Goal: Information Seeking & Learning: Learn about a topic

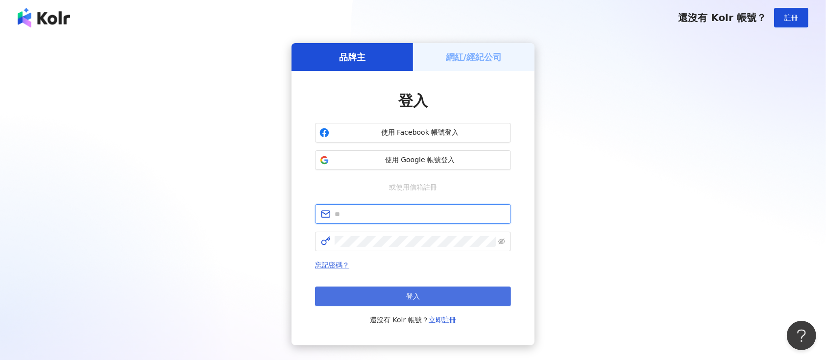
type input "**********"
click at [416, 298] on span "登入" at bounding box center [413, 296] width 14 height 8
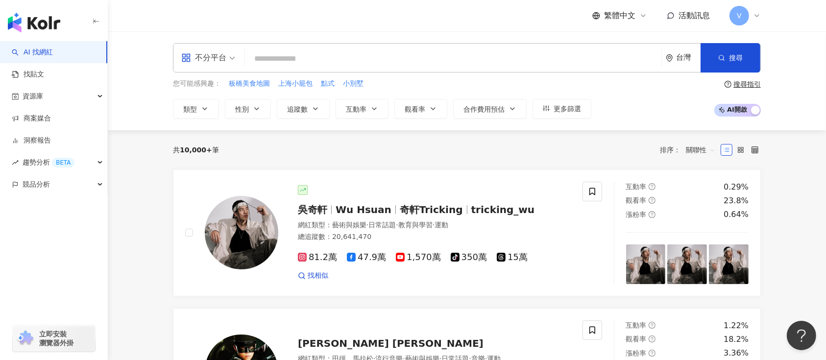
click at [392, 63] on input "search" at bounding box center [453, 58] width 408 height 19
type input "*****"
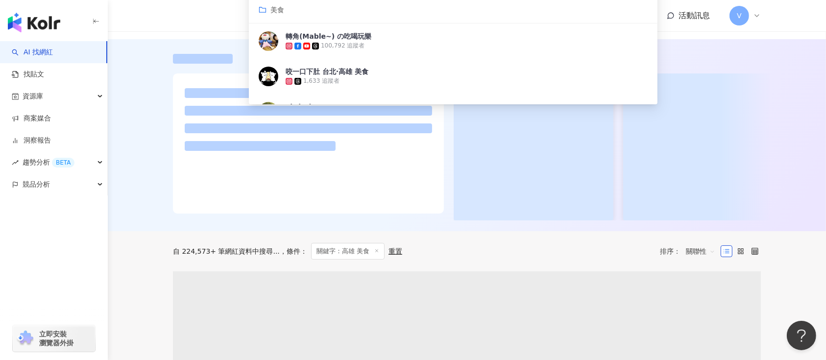
scroll to position [51, 0]
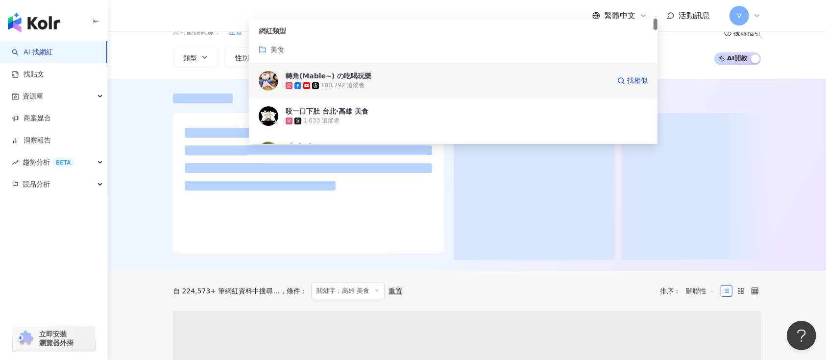
click at [345, 85] on div "100,792 追蹤者" at bounding box center [343, 85] width 44 height 8
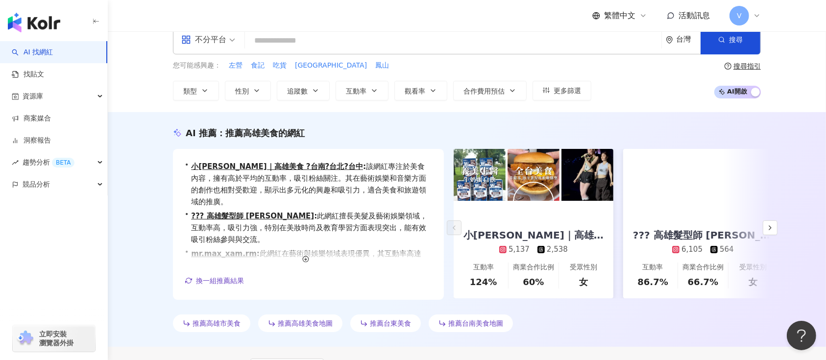
scroll to position [0, 0]
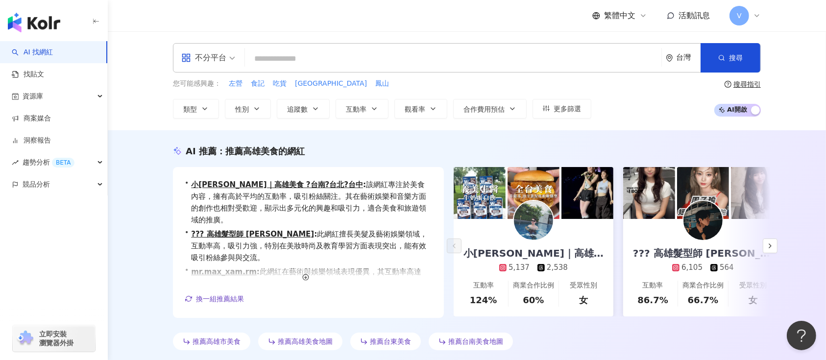
click at [447, 59] on input "search" at bounding box center [453, 58] width 408 height 19
click at [355, 59] on input "search" at bounding box center [453, 58] width 408 height 19
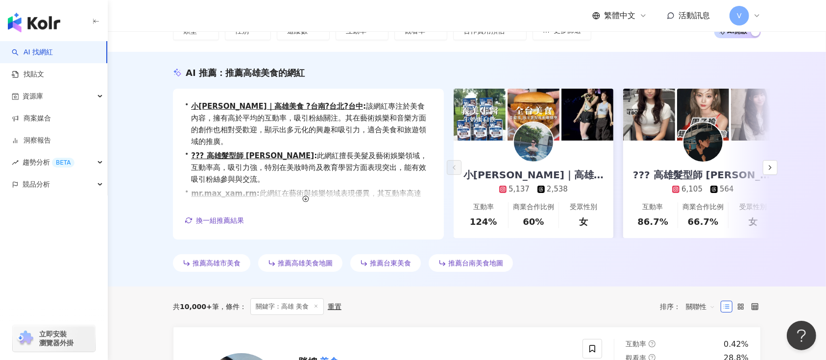
scroll to position [41, 0]
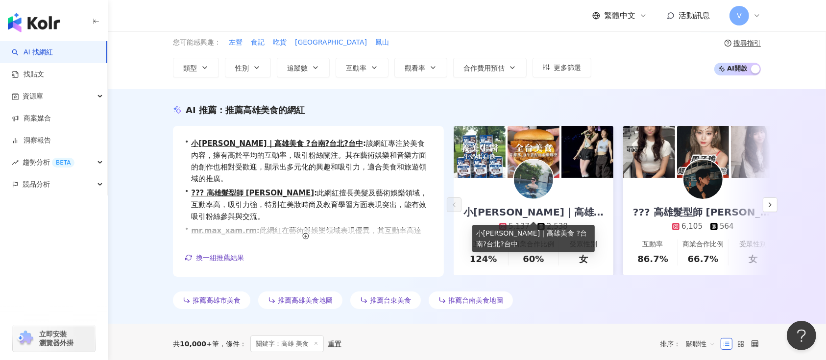
click at [551, 210] on div "小許安內呷｜高雄美食 ?台南?台北?台中" at bounding box center [533, 212] width 160 height 14
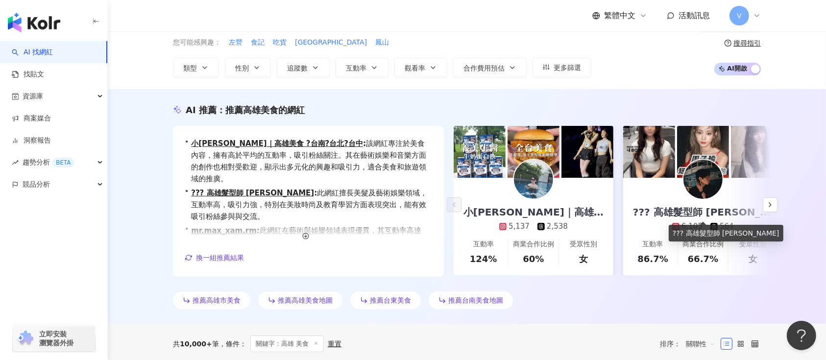
click at [760, 206] on link "??? 高雄髮型師 栩錡 6,105 564 互動率 86.7% 商業合作比例 66.7% 受眾性別 女" at bounding box center [703, 226] width 160 height 97
click at [775, 206] on button "button" at bounding box center [769, 204] width 15 height 15
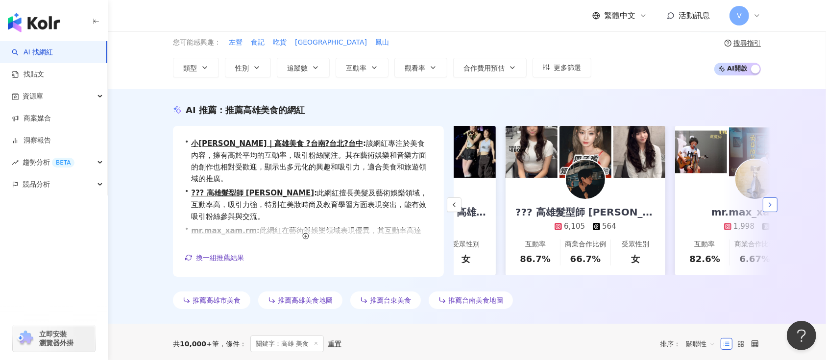
scroll to position [0, 169]
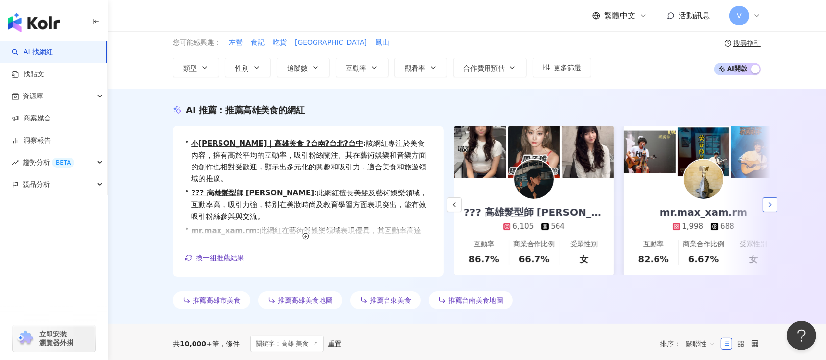
click at [776, 206] on button "button" at bounding box center [769, 204] width 15 height 15
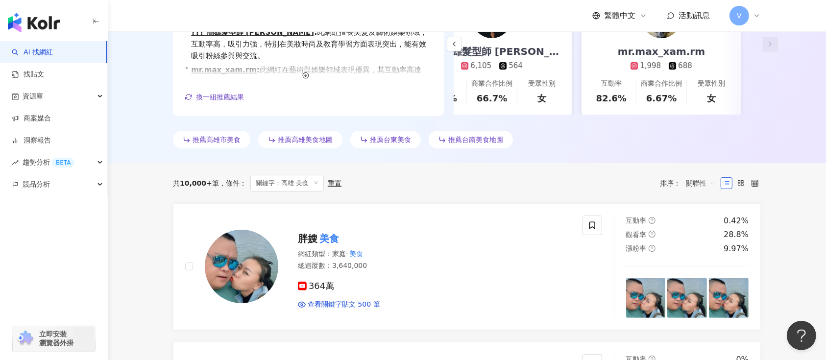
scroll to position [205, 0]
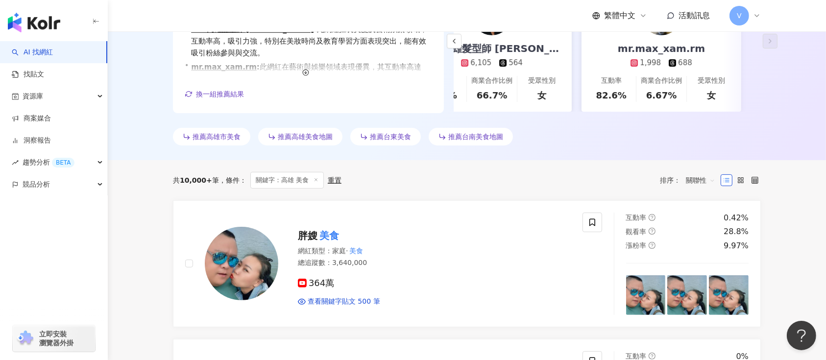
click at [192, 138] on span "推薦高雄市美食" at bounding box center [216, 137] width 48 height 8
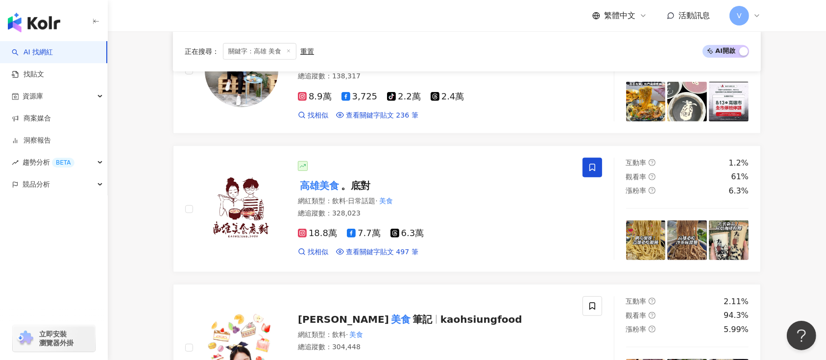
scroll to position [814, 0]
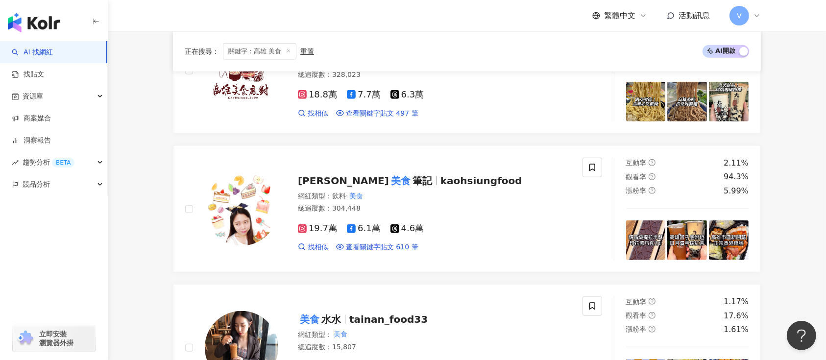
click at [440, 186] on span "kaohsiungfood" at bounding box center [481, 181] width 82 height 12
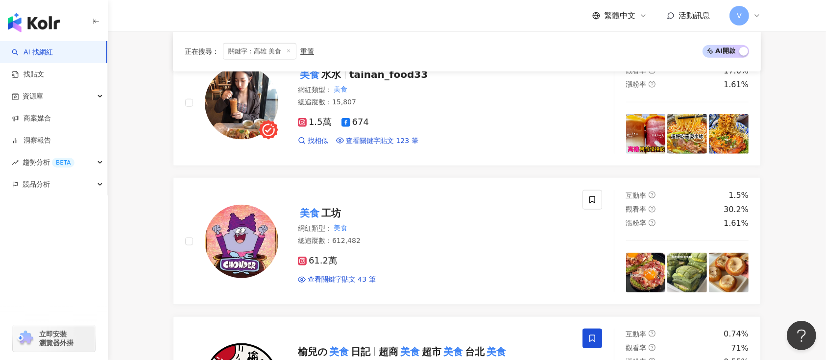
scroll to position [1076, 0]
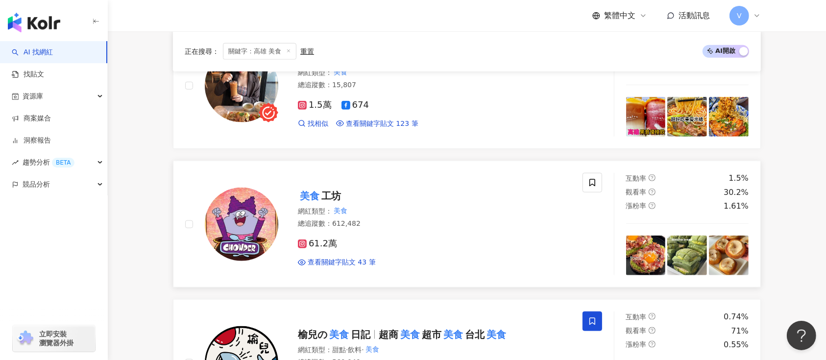
click at [313, 194] on mark "美食" at bounding box center [310, 196] width 24 height 16
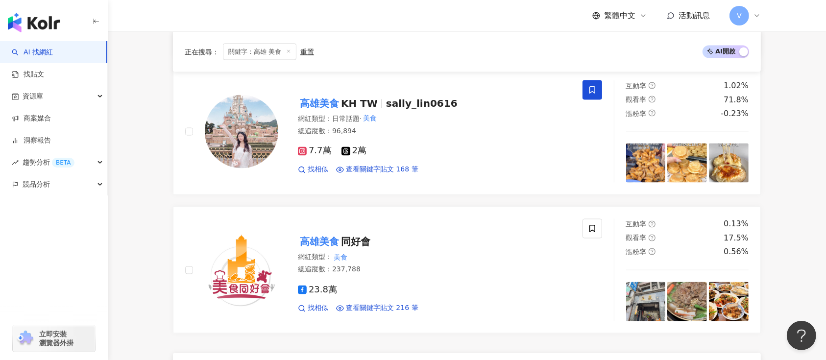
scroll to position [1824, 0]
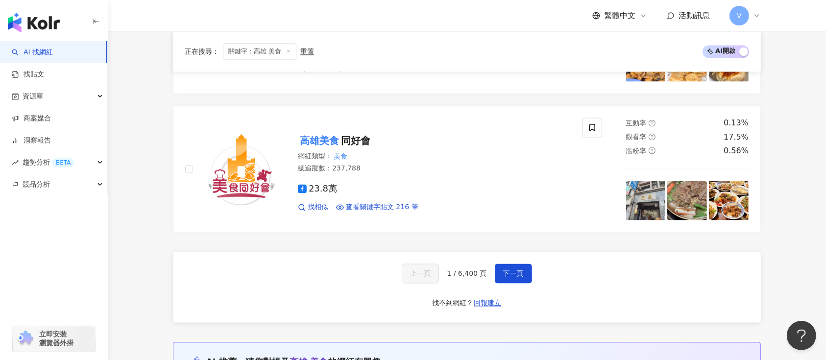
click at [521, 284] on div "上一頁 1 / 6,400 頁 下一頁 找不到網紅？ 回報建立" at bounding box center [467, 287] width 588 height 71
click at [515, 274] on span "下一頁" at bounding box center [513, 274] width 21 height 8
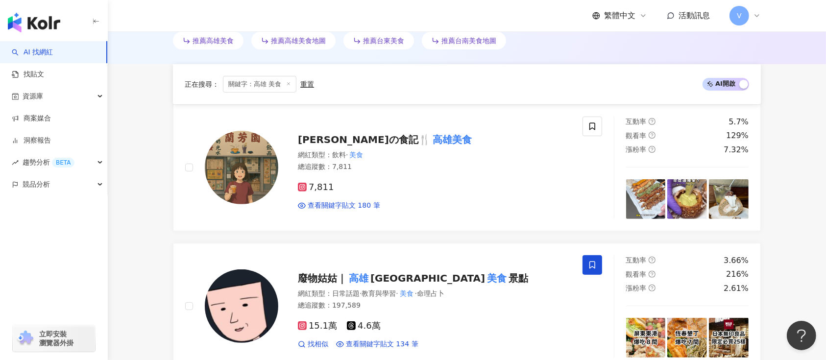
scroll to position [341, 0]
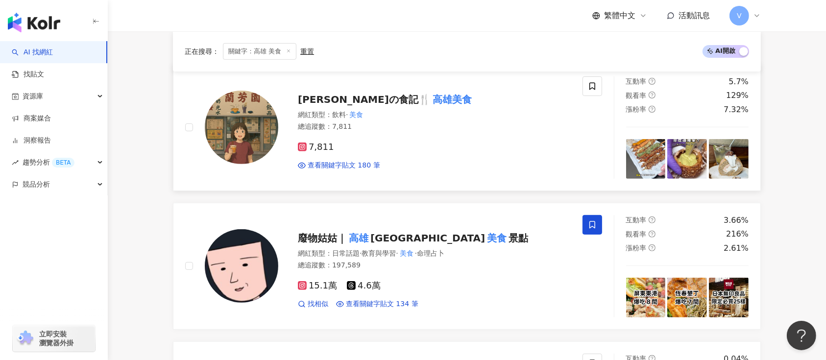
click at [346, 102] on span "阿岑の食記🍴" at bounding box center [364, 100] width 133 height 12
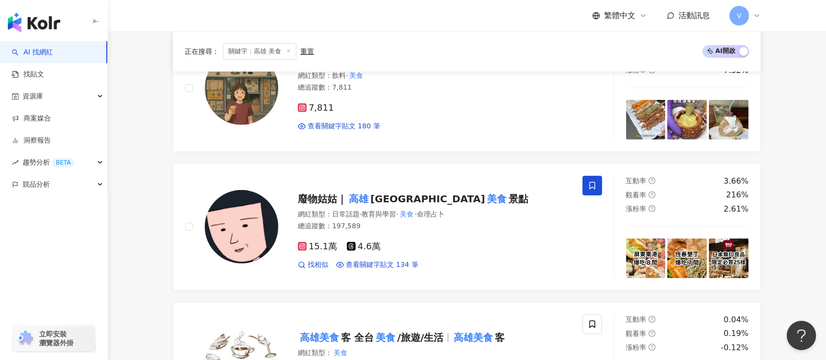
scroll to position [401, 0]
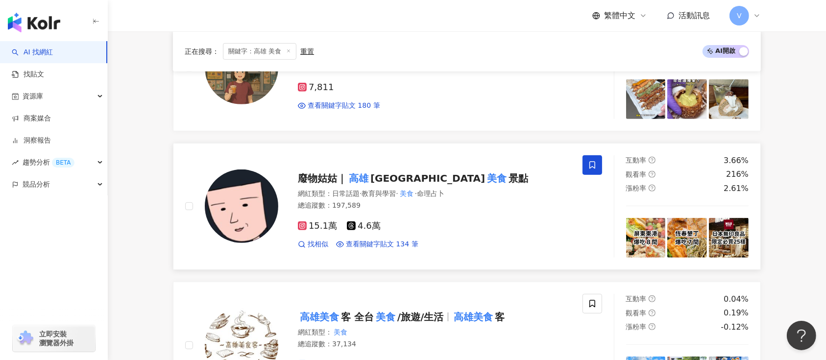
click at [376, 180] on span "台南 屏東" at bounding box center [427, 178] width 115 height 12
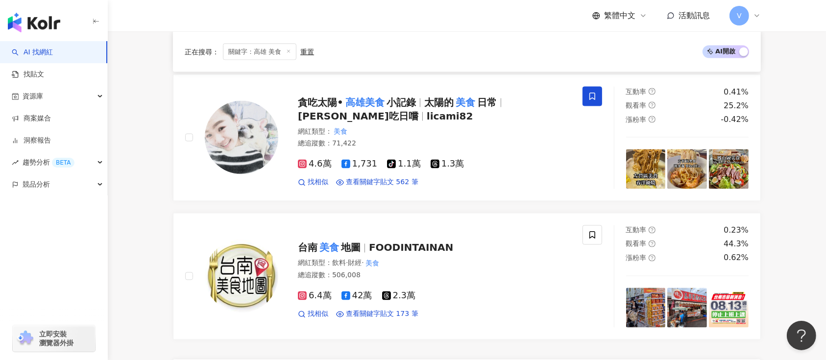
scroll to position [1791, 0]
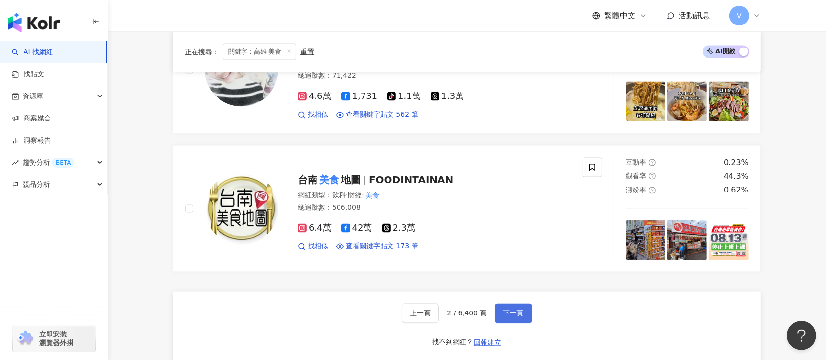
click at [522, 316] on button "下一頁" at bounding box center [513, 314] width 37 height 20
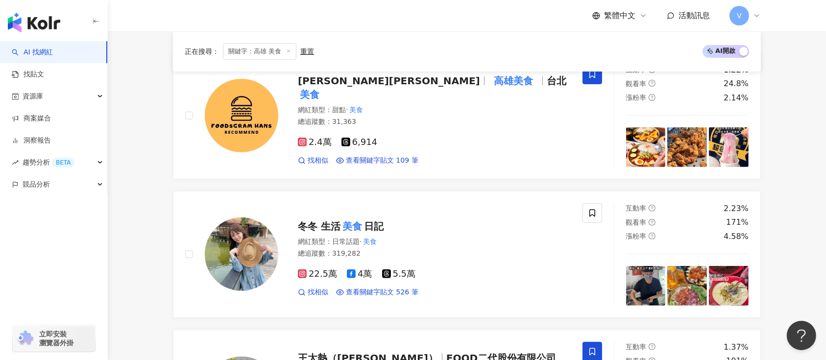
scroll to position [292, 0]
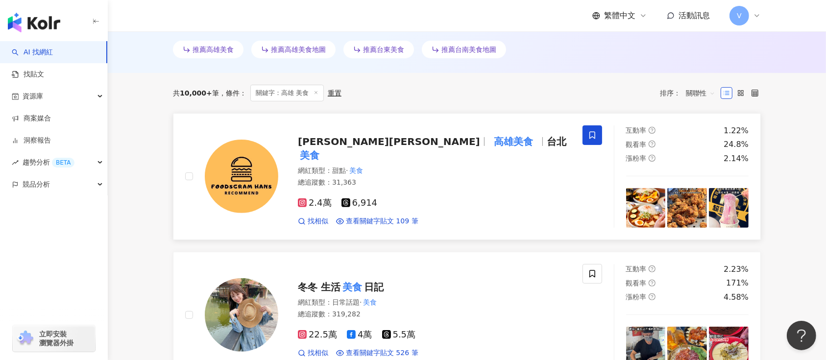
click at [535, 146] on span at bounding box center [536, 142] width 3 height 12
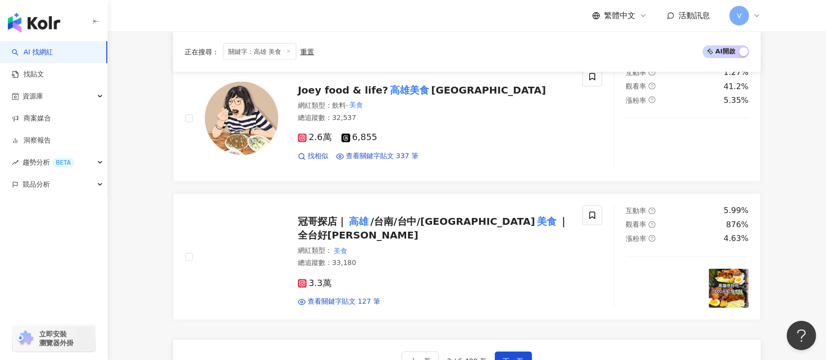
scroll to position [1739, 0]
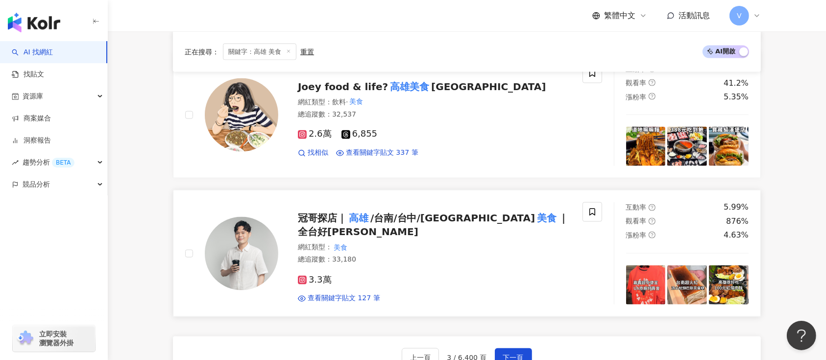
click at [381, 224] on span "/台南/台中/台北全台" at bounding box center [452, 219] width 165 height 12
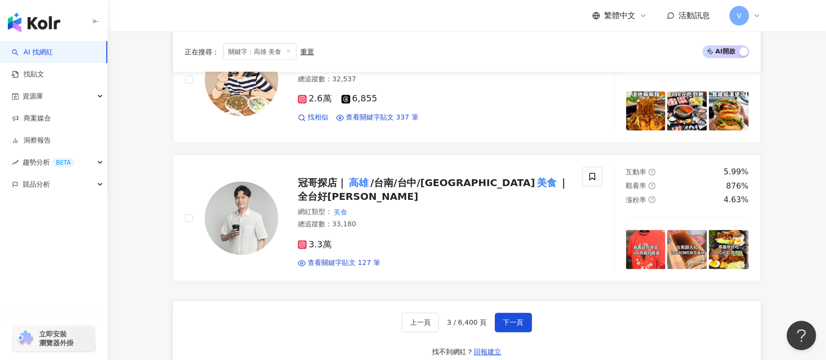
scroll to position [1815, 0]
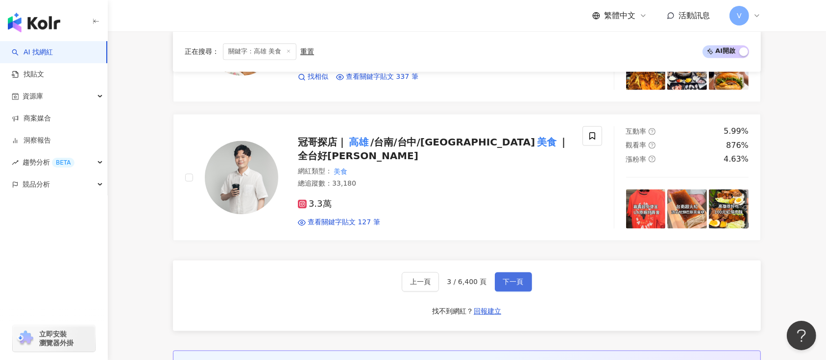
click at [498, 285] on button "下一頁" at bounding box center [513, 282] width 37 height 20
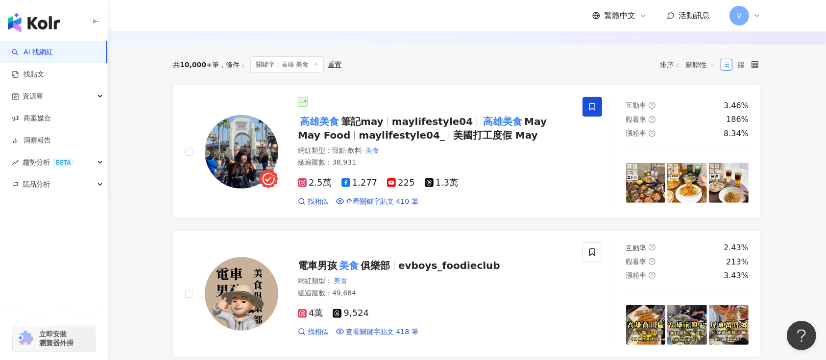
scroll to position [354, 0]
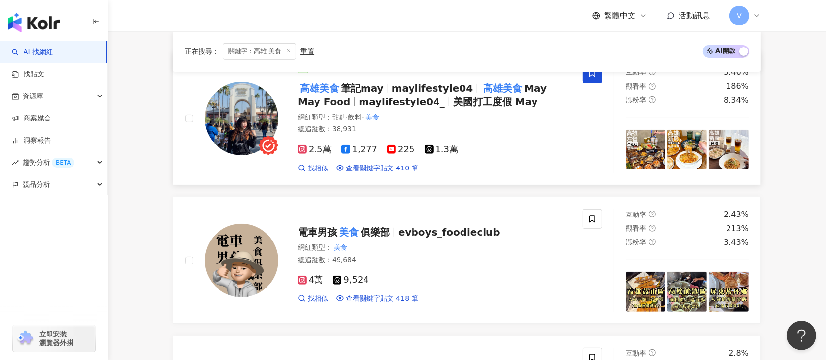
click at [260, 110] on img at bounding box center [241, 118] width 73 height 73
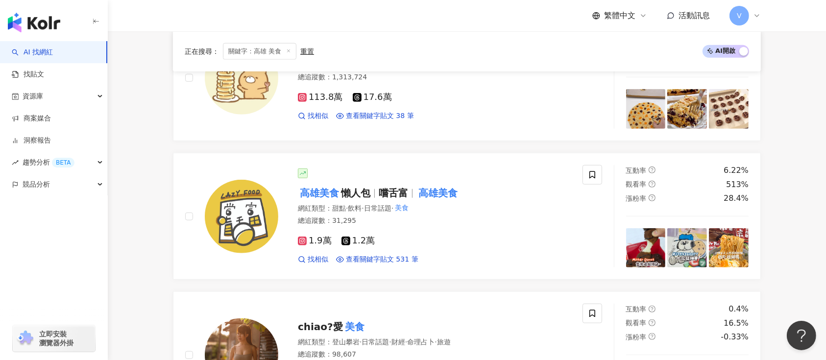
scroll to position [955, 0]
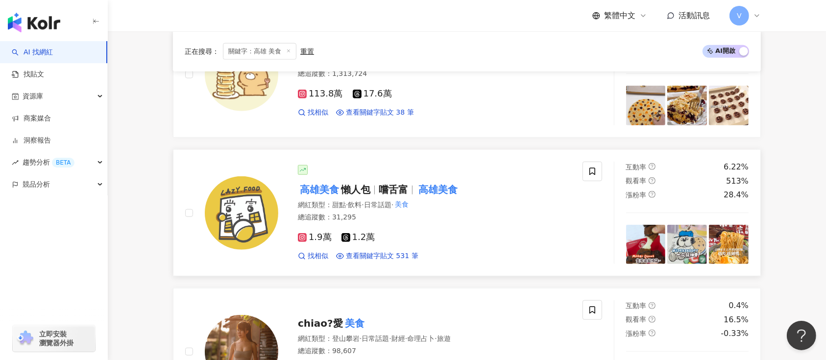
click at [359, 191] on span "懶人包" at bounding box center [355, 190] width 29 height 12
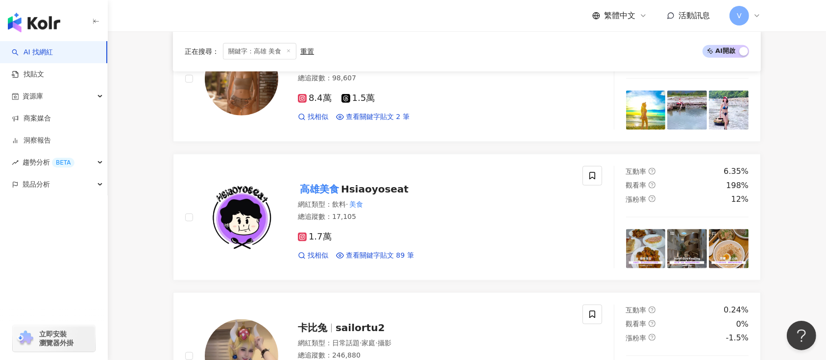
scroll to position [1232, 0]
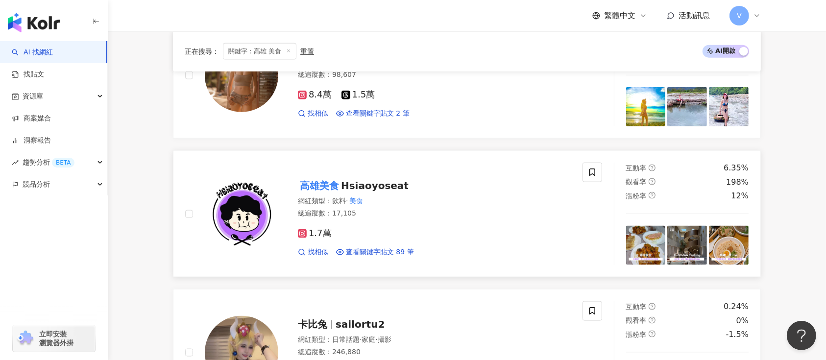
click at [348, 182] on span "Hsiaoyoseat" at bounding box center [375, 186] width 68 height 12
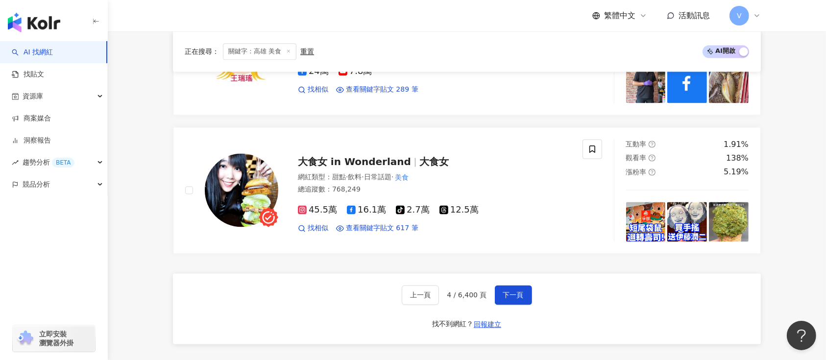
scroll to position [1867, 0]
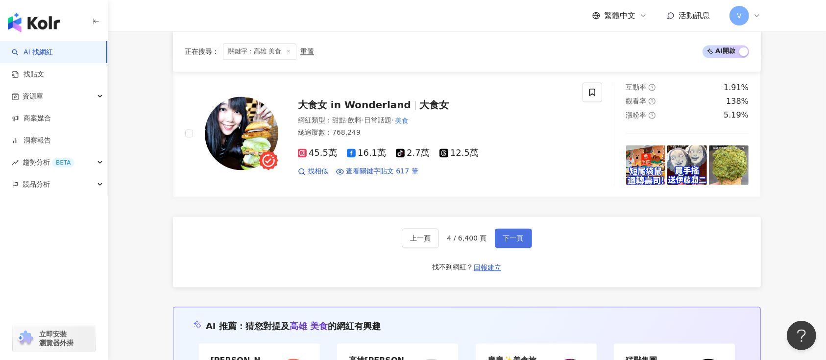
click at [519, 238] on span "下一頁" at bounding box center [513, 238] width 21 height 8
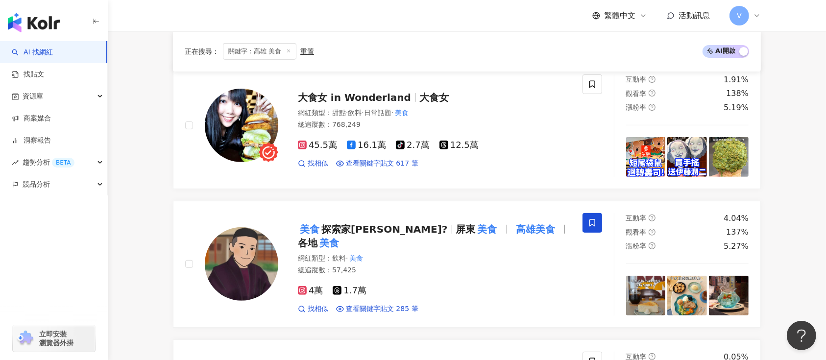
scroll to position [349, 0]
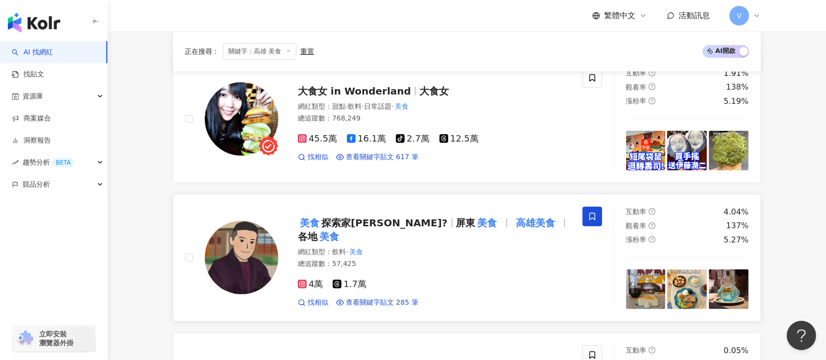
click at [319, 230] on mark "美食" at bounding box center [310, 223] width 24 height 16
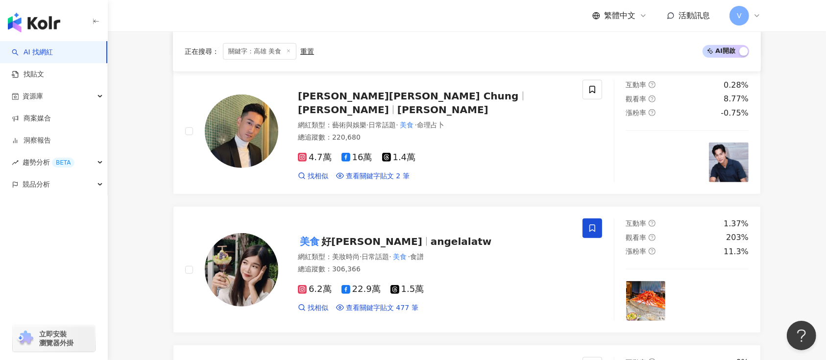
scroll to position [804, 0]
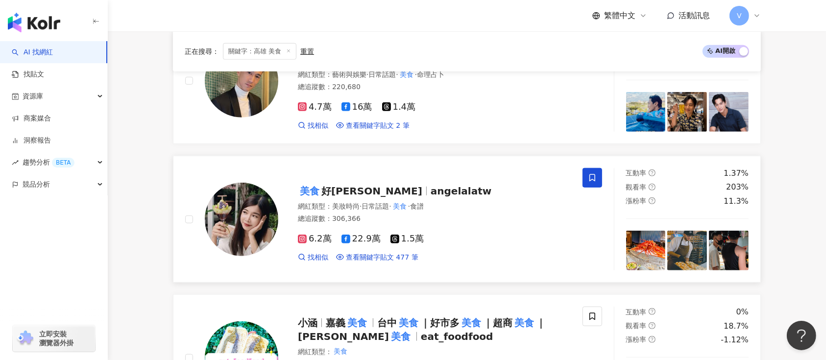
click at [430, 191] on span "angelalatw" at bounding box center [460, 191] width 61 height 12
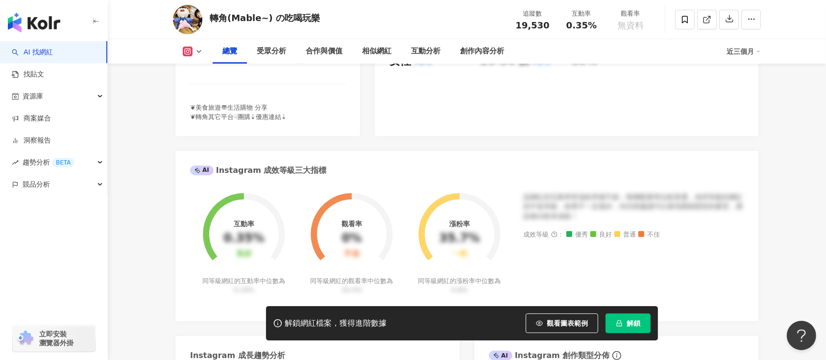
scroll to position [213, 0]
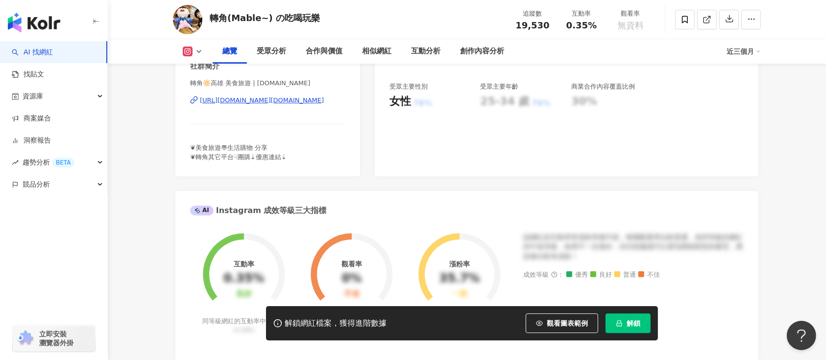
click at [636, 324] on span "解鎖" at bounding box center [633, 323] width 14 height 8
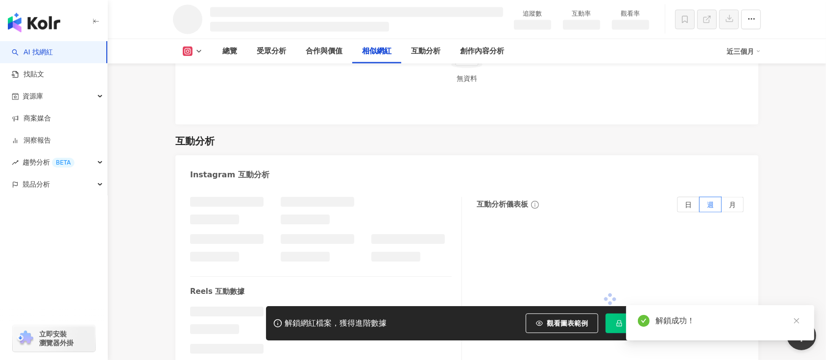
scroll to position [1611, 0]
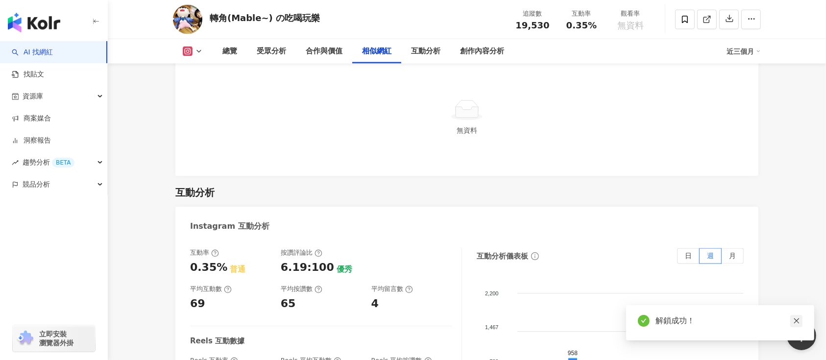
click at [792, 320] on link at bounding box center [796, 321] width 12 height 12
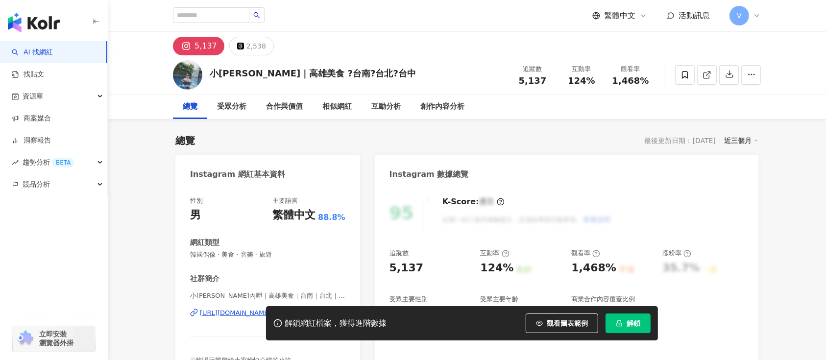
click at [627, 326] on span "解鎖" at bounding box center [633, 323] width 14 height 8
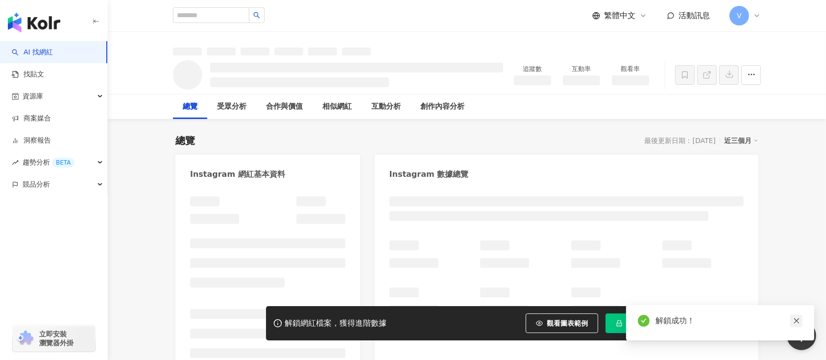
click at [795, 321] on icon "close" at bounding box center [796, 320] width 7 height 7
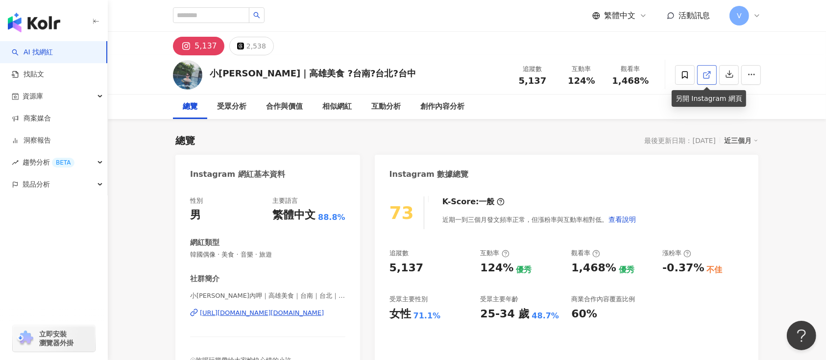
click at [705, 76] on icon at bounding box center [706, 75] width 9 height 9
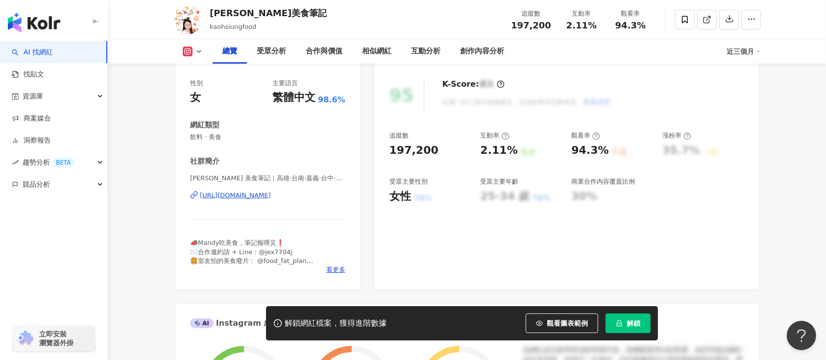
scroll to position [47, 0]
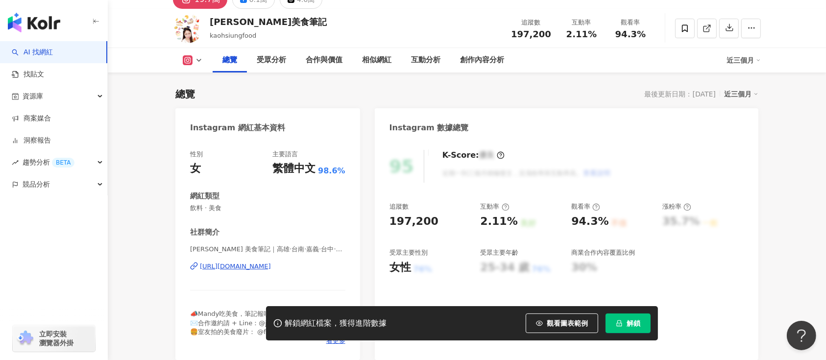
click at [623, 331] on button "解鎖" at bounding box center [627, 323] width 45 height 20
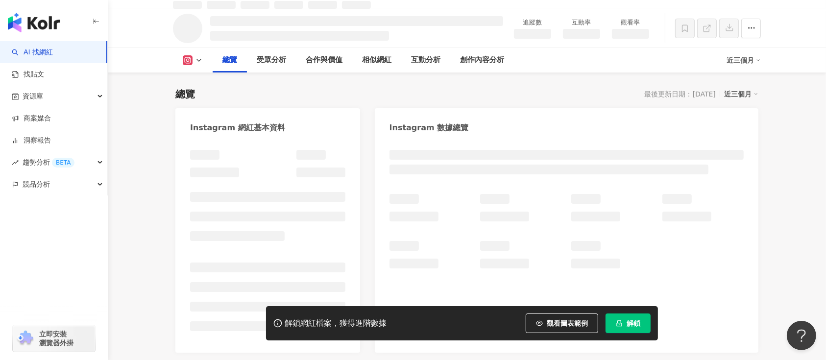
scroll to position [57, 0]
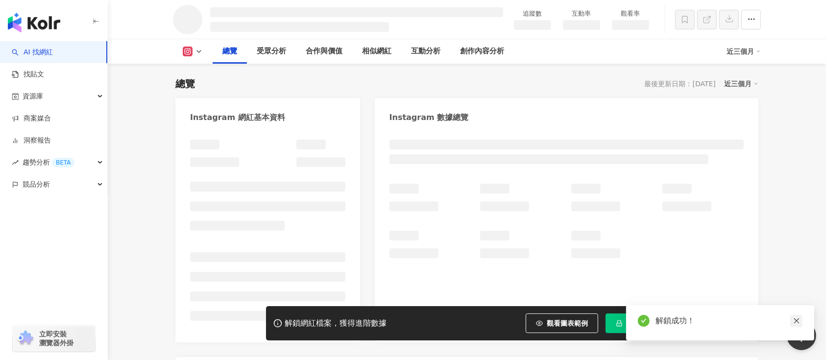
click at [802, 322] on div "解鎖成功！" at bounding box center [720, 322] width 188 height 35
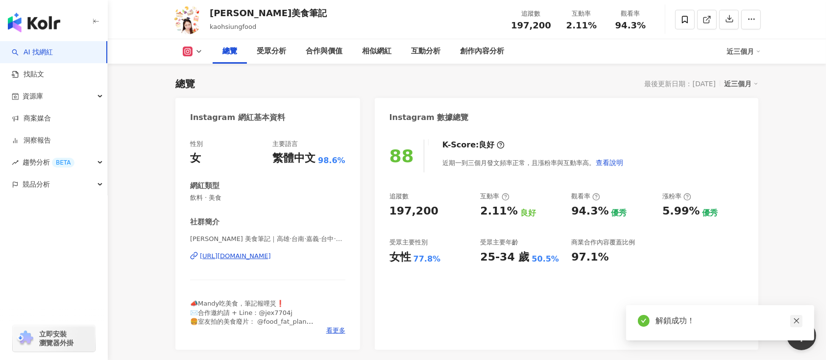
click at [797, 321] on icon "close" at bounding box center [796, 320] width 7 height 7
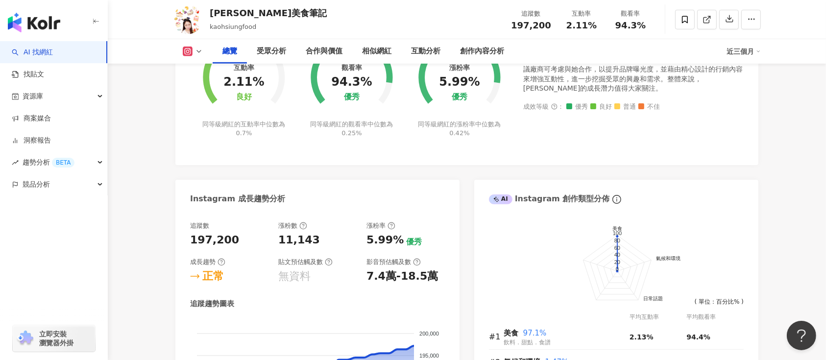
scroll to position [403, 0]
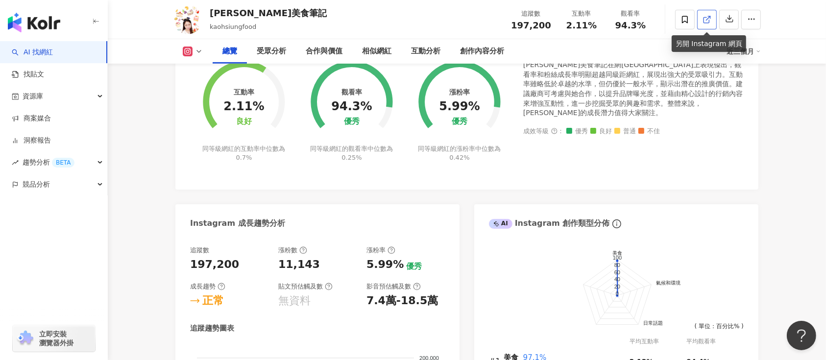
click at [704, 14] on span at bounding box center [706, 19] width 9 height 10
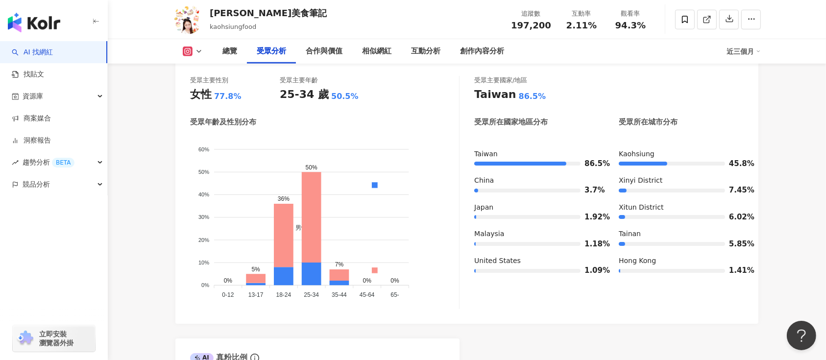
scroll to position [866, 0]
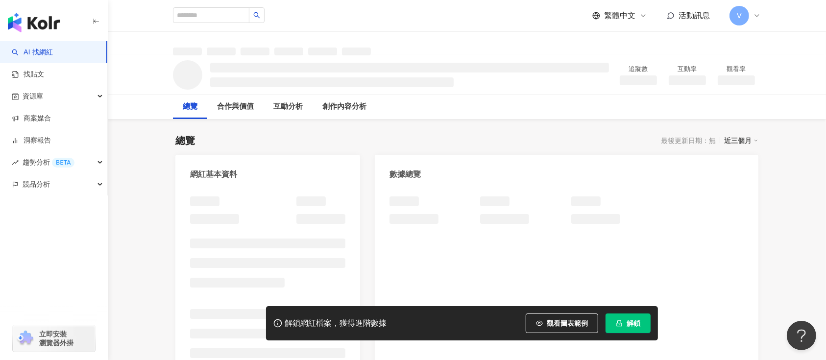
drag, startPoint x: 825, startPoint y: 28, endPoint x: 831, endPoint y: 18, distance: 12.3
click at [825, 30] on html "AI 找網紅 找貼文 資源庫 商案媒合 洞察報告 趨勢分析 BETA 競品分析 立即安裝 瀏覽器外掛 繁體中文 活動訊息 V 追蹤數 互動率 觀看率 總覽 合…" at bounding box center [413, 180] width 826 height 360
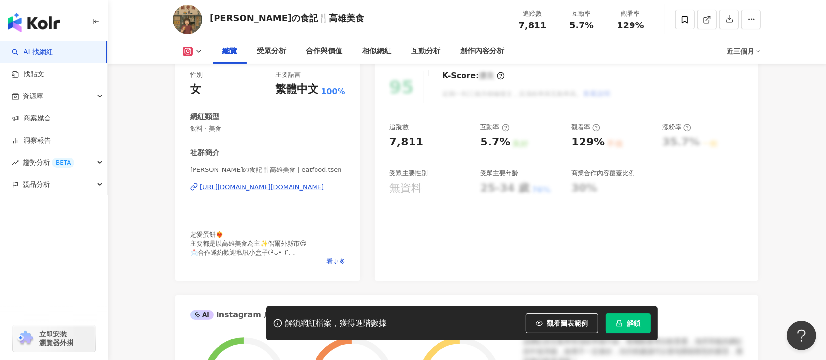
scroll to position [77, 0]
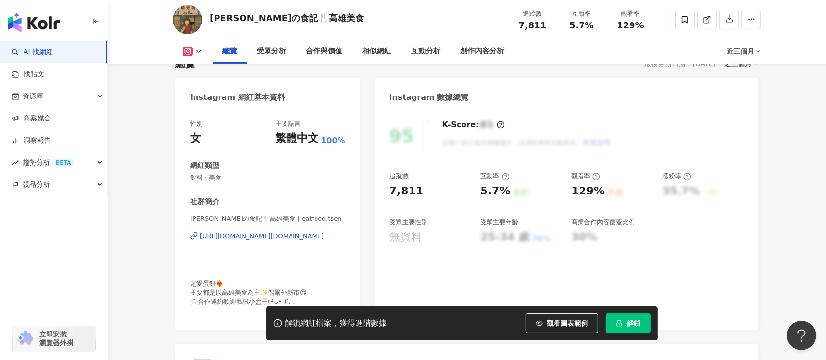
click at [640, 323] on button "解鎖" at bounding box center [627, 323] width 45 height 20
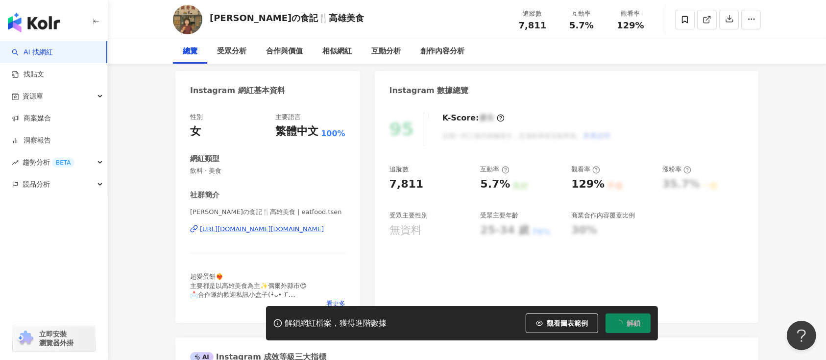
scroll to position [0, 0]
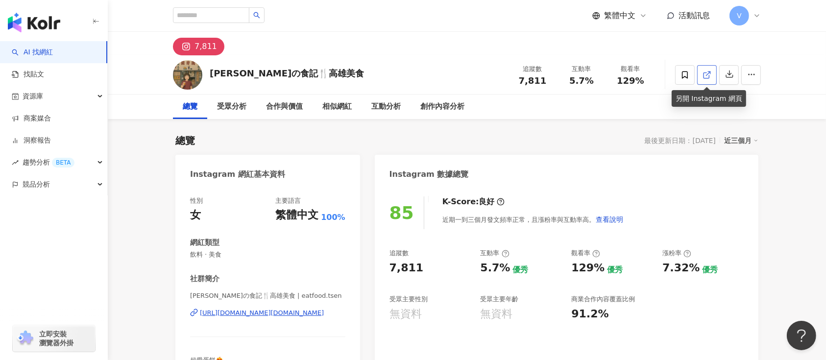
click at [703, 73] on icon at bounding box center [705, 74] width 5 height 5
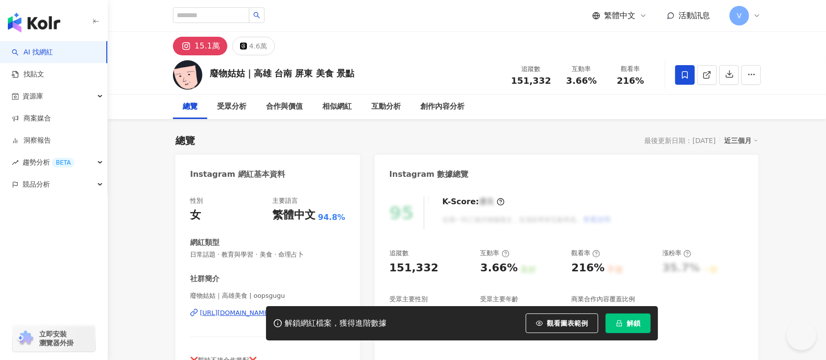
click at [645, 327] on button "解鎖" at bounding box center [627, 323] width 45 height 20
click at [704, 78] on icon at bounding box center [706, 75] width 9 height 9
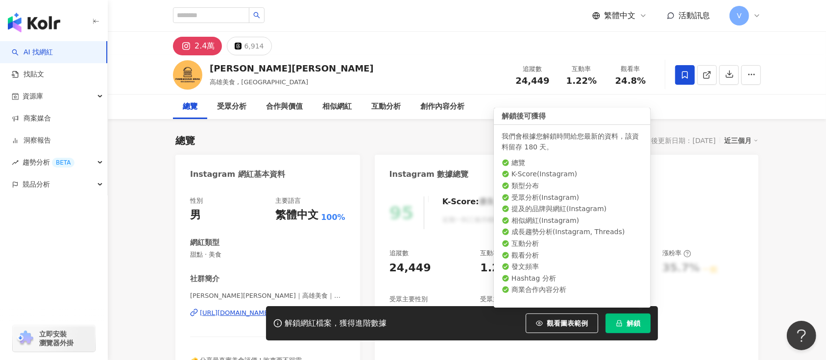
click at [630, 328] on button "解鎖" at bounding box center [627, 323] width 45 height 20
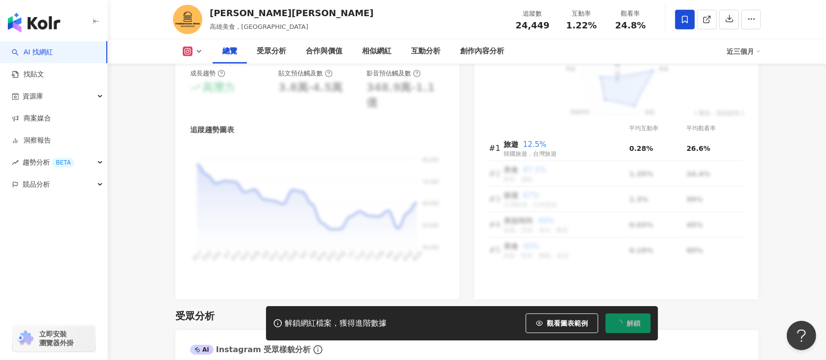
scroll to position [758, 0]
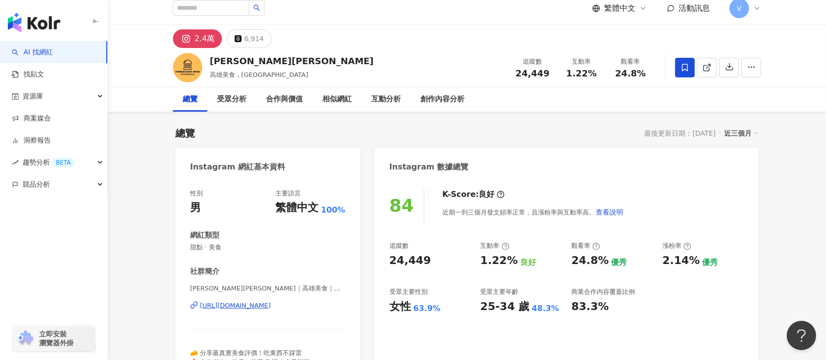
scroll to position [2, 0]
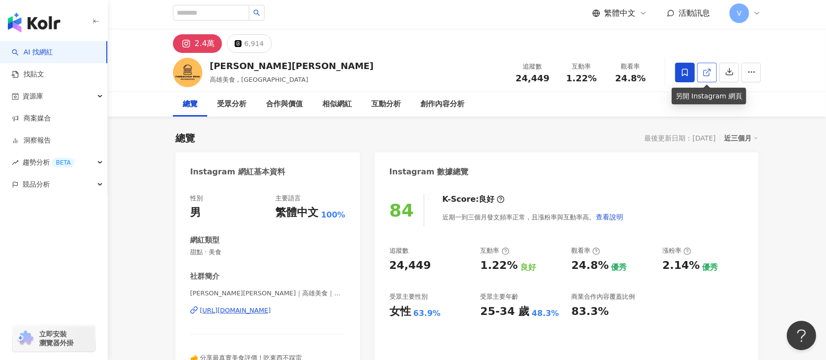
click at [710, 72] on icon at bounding box center [706, 72] width 9 height 9
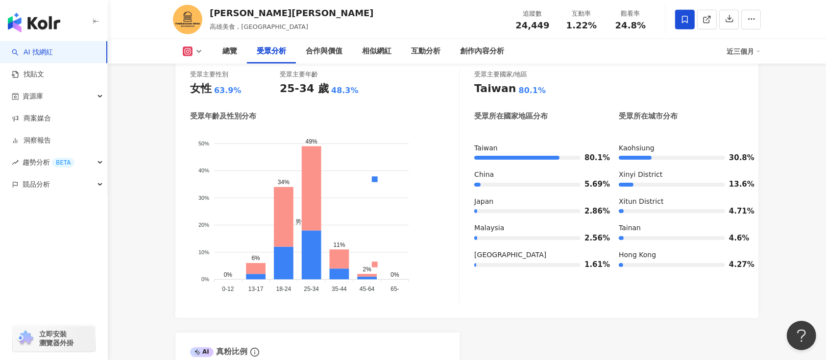
scroll to position [877, 0]
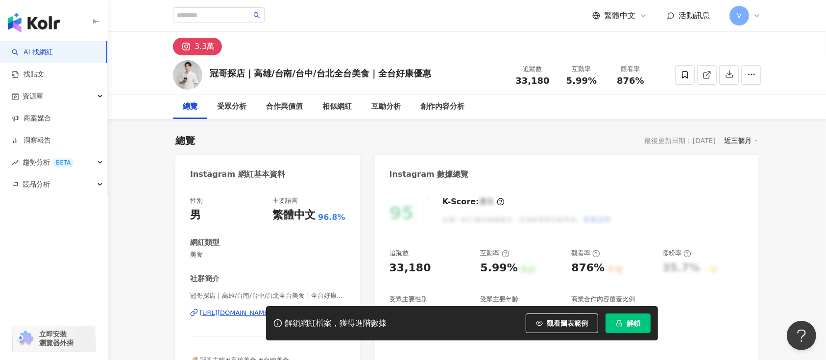
drag, startPoint x: 631, startPoint y: 327, endPoint x: 632, endPoint y: 321, distance: 6.0
click at [619, 269] on span "解鎖" at bounding box center [633, 323] width 14 height 8
click at [619, 72] on polyline at bounding box center [709, 72] width 2 height 2
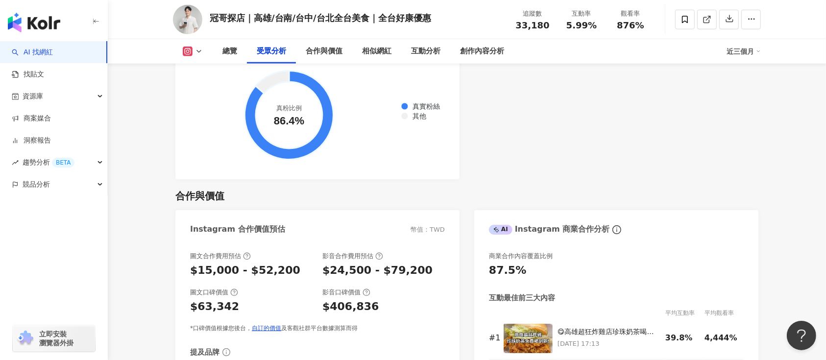
scroll to position [1226, 0]
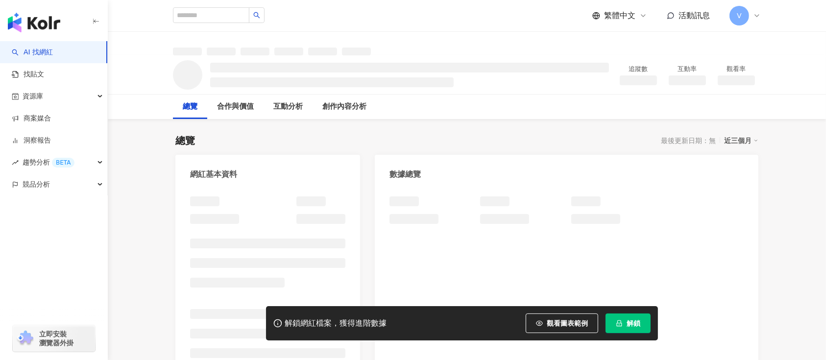
click at [634, 327] on span "解鎖" at bounding box center [633, 323] width 14 height 8
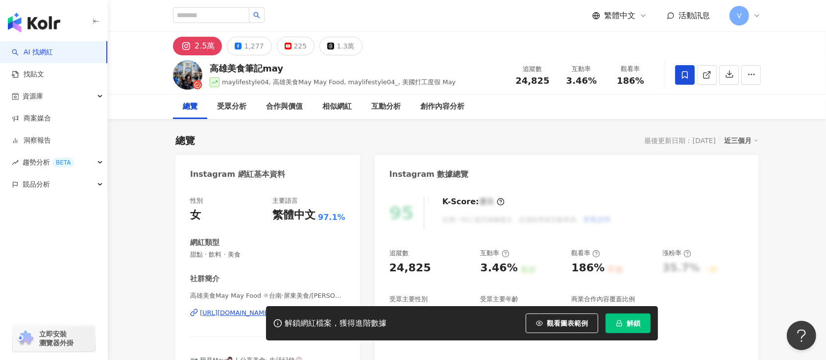
click at [629, 324] on span "解鎖" at bounding box center [633, 323] width 14 height 8
click at [709, 77] on icon at bounding box center [705, 74] width 5 height 5
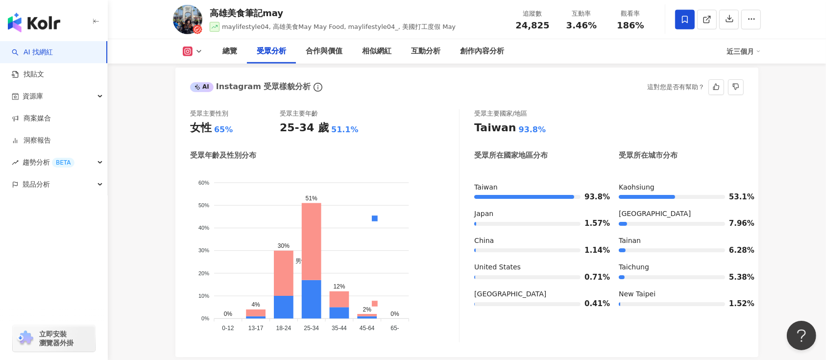
scroll to position [384, 0]
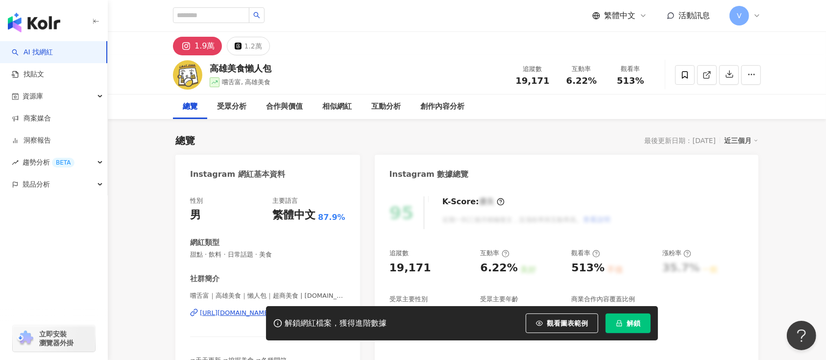
click at [632, 317] on button "解鎖" at bounding box center [627, 323] width 45 height 20
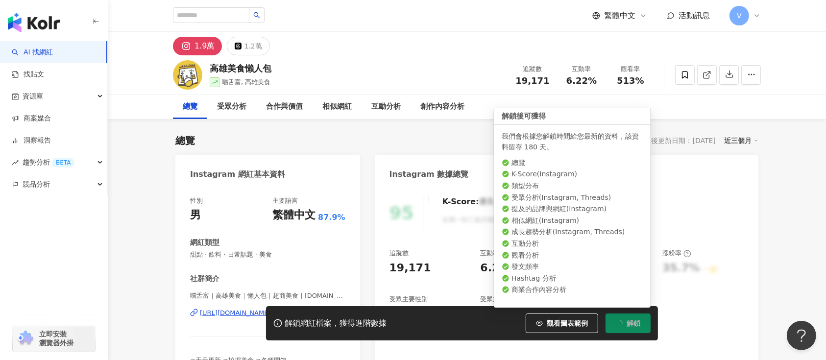
click at [634, 325] on span "解鎖" at bounding box center [633, 323] width 14 height 8
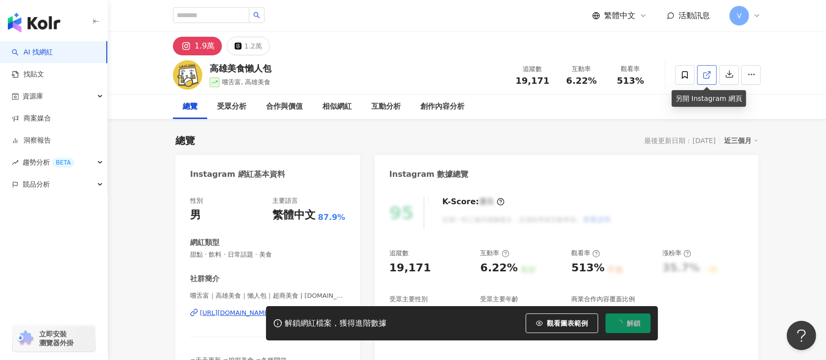
click at [701, 76] on link at bounding box center [707, 75] width 20 height 20
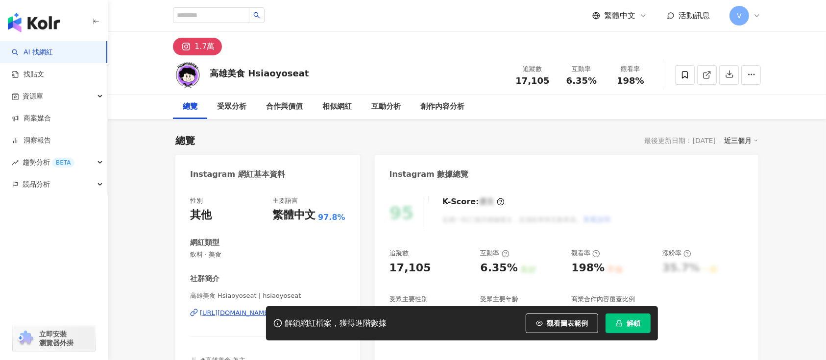
click at [629, 326] on span "解鎖" at bounding box center [633, 323] width 14 height 8
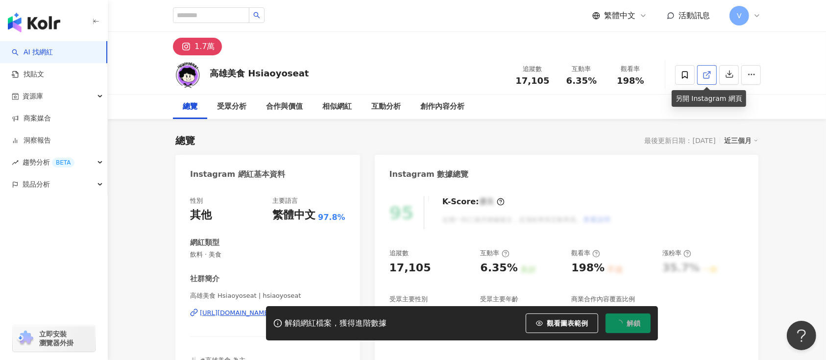
click at [705, 80] on span at bounding box center [706, 75] width 9 height 10
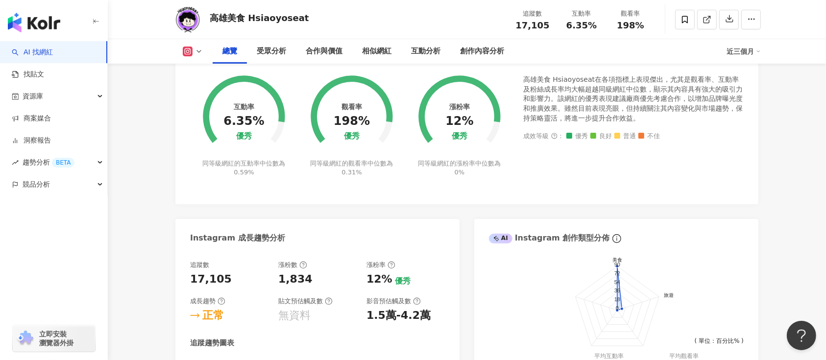
scroll to position [308, 0]
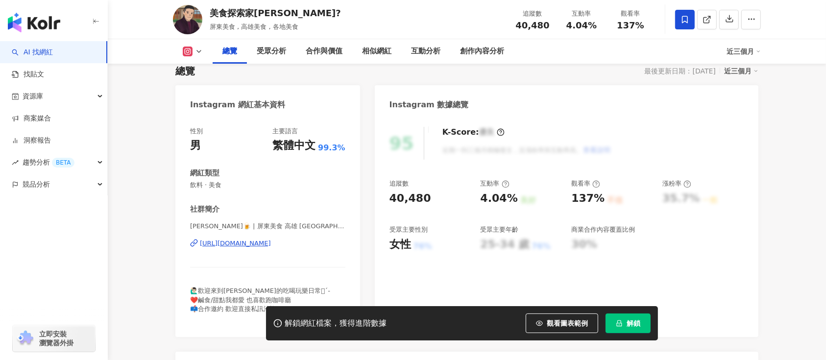
scroll to position [83, 0]
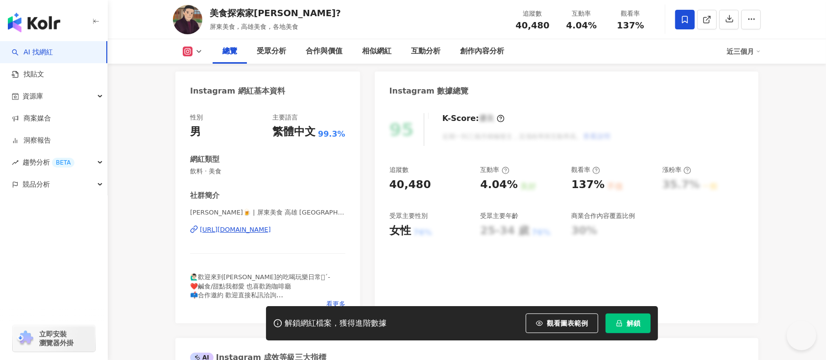
click at [632, 341] on div "AI Instagram 成效等級三大指標" at bounding box center [466, 354] width 583 height 32
click at [629, 323] on span "解鎖" at bounding box center [633, 323] width 14 height 8
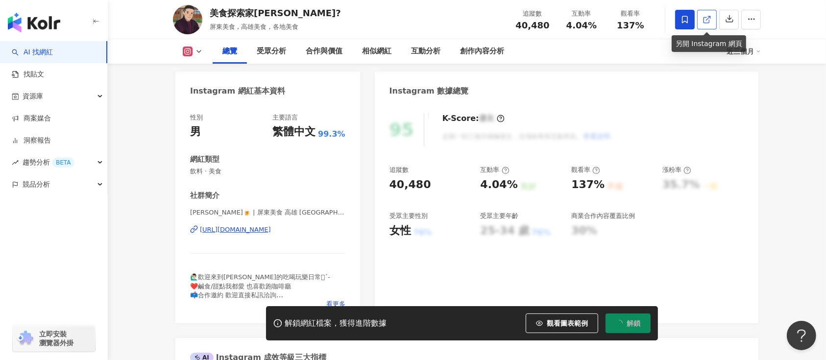
click at [702, 19] on icon at bounding box center [706, 19] width 9 height 9
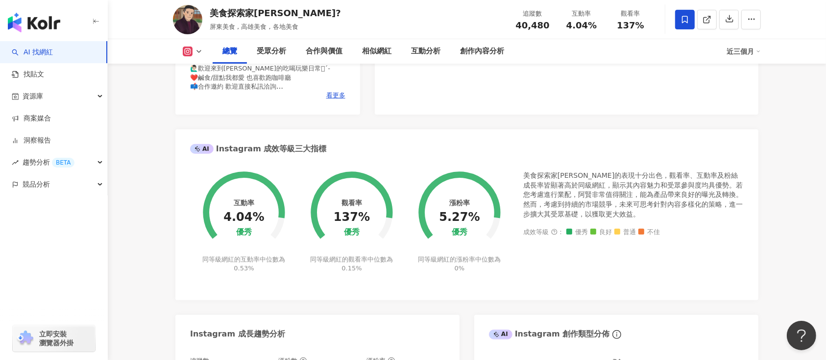
scroll to position [143, 0]
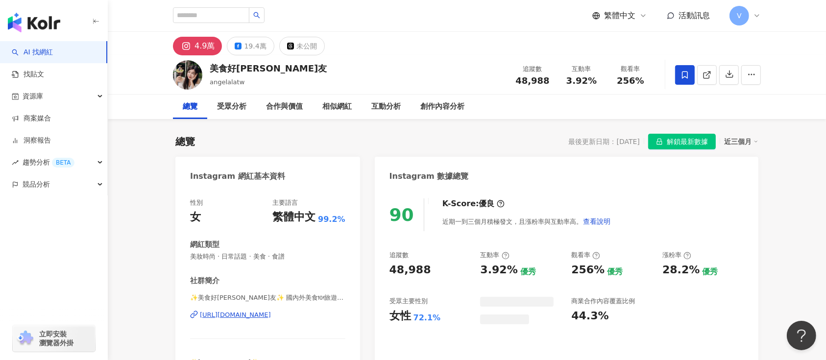
click at [677, 144] on span "解鎖最新數據" at bounding box center [686, 142] width 41 height 16
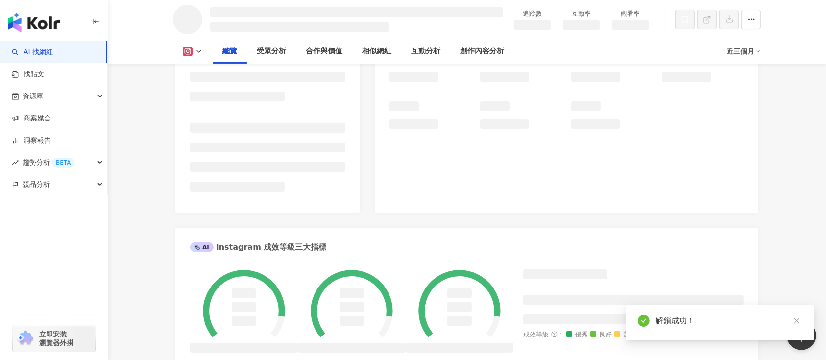
scroll to position [150, 0]
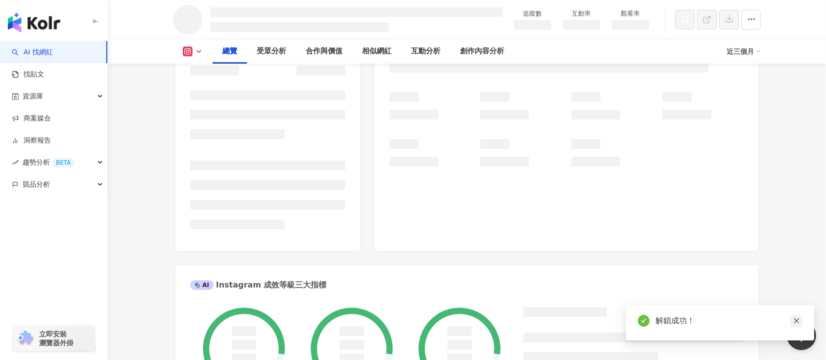
click at [798, 324] on icon "close" at bounding box center [796, 320] width 7 height 7
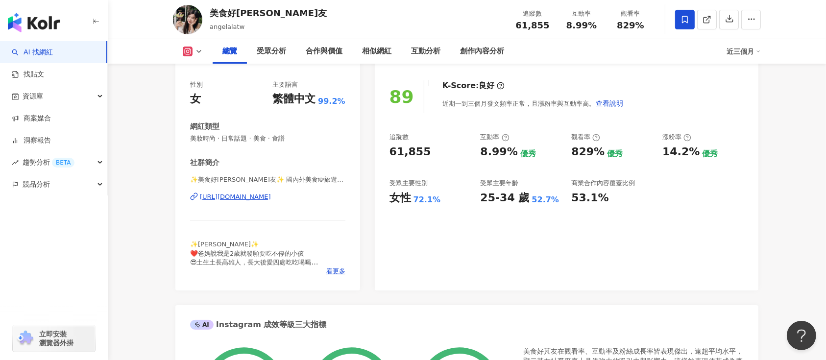
scroll to position [0, 0]
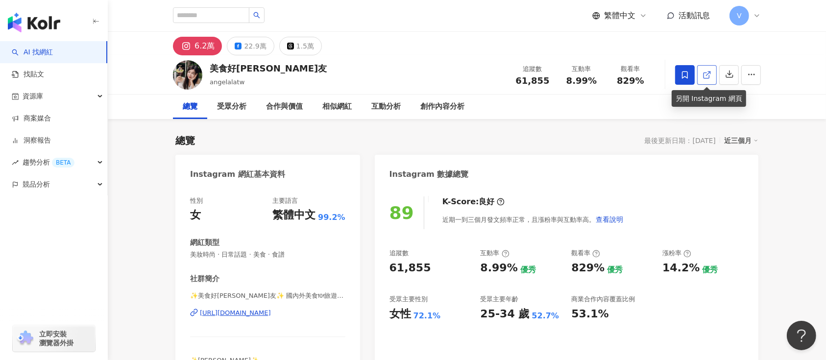
click at [704, 74] on icon at bounding box center [706, 75] width 9 height 9
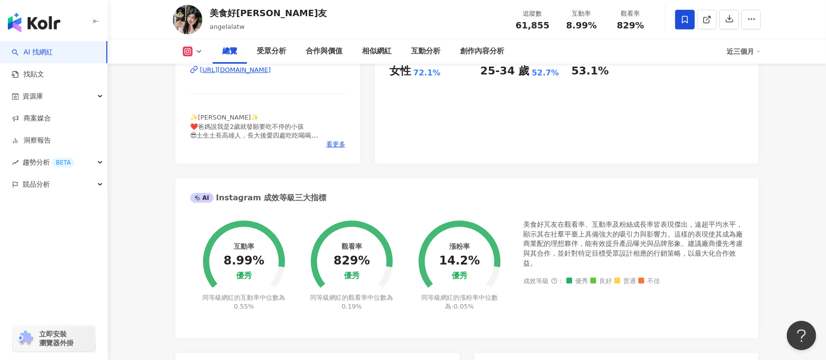
scroll to position [228, 0]
